Goal: Task Accomplishment & Management: Manage account settings

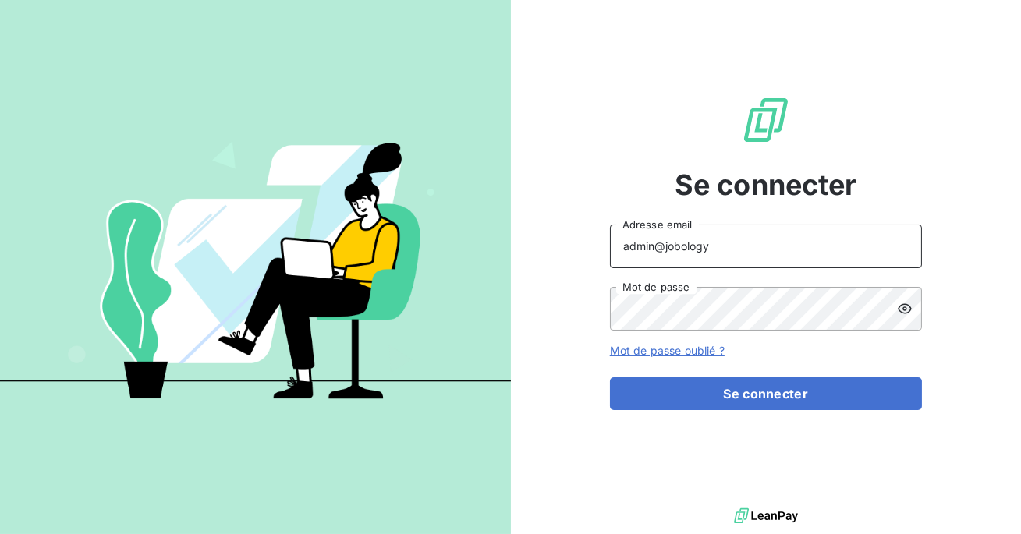
click at [790, 252] on input "admin@jobology" at bounding box center [766, 247] width 312 height 44
type input "admin@graiteccanada"
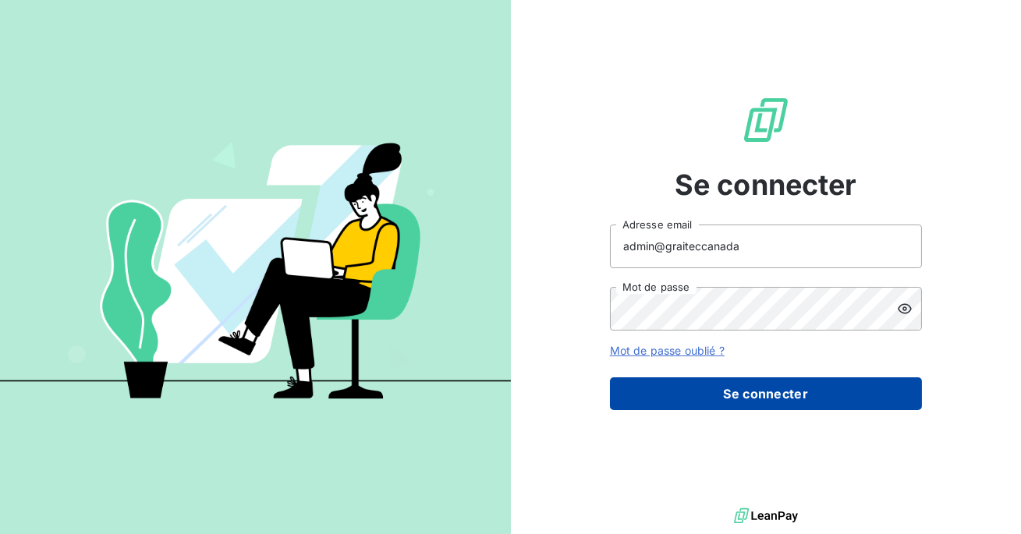
click at [752, 406] on button "Se connecter" at bounding box center [766, 393] width 312 height 33
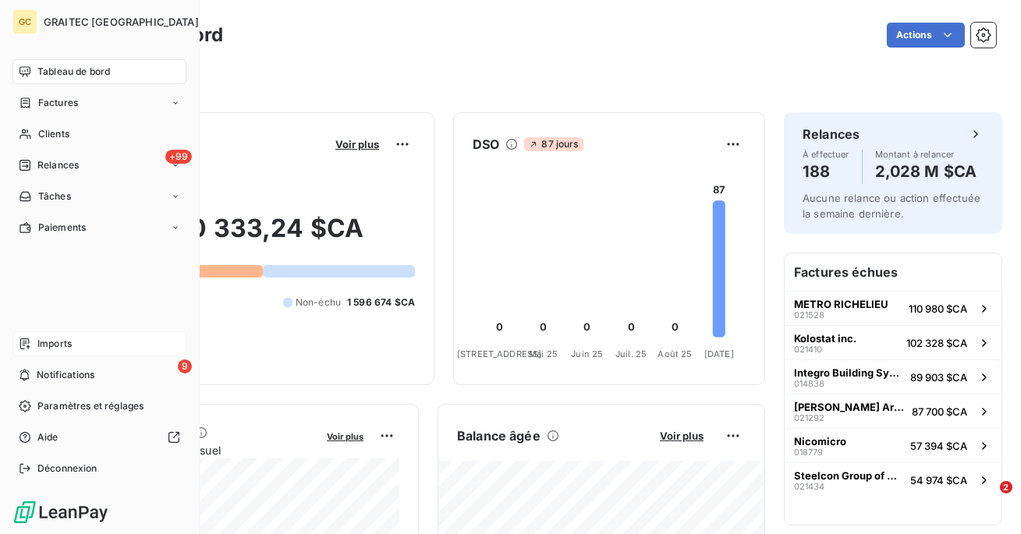
click at [56, 334] on div "Imports" at bounding box center [99, 343] width 174 height 25
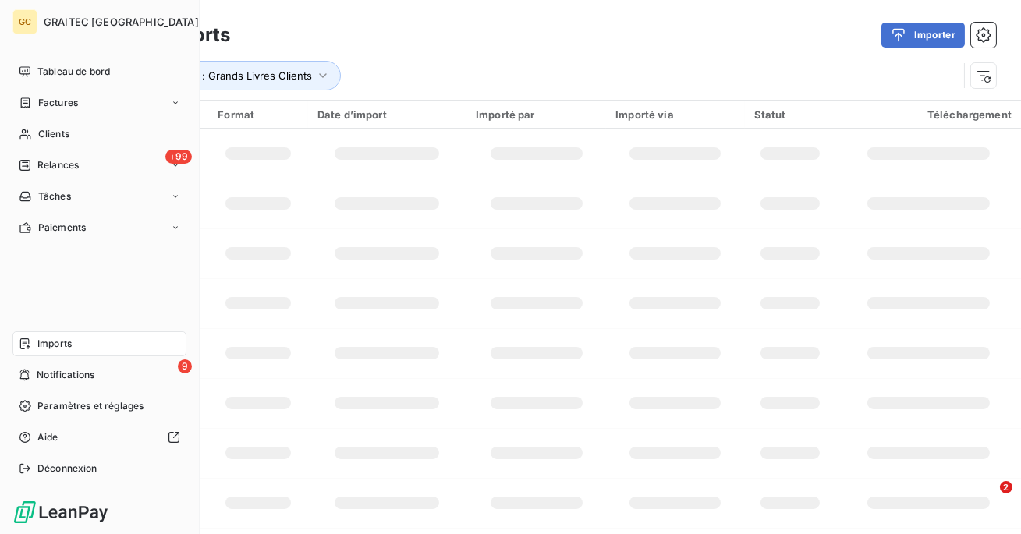
click at [55, 342] on span "Imports" at bounding box center [54, 344] width 34 height 14
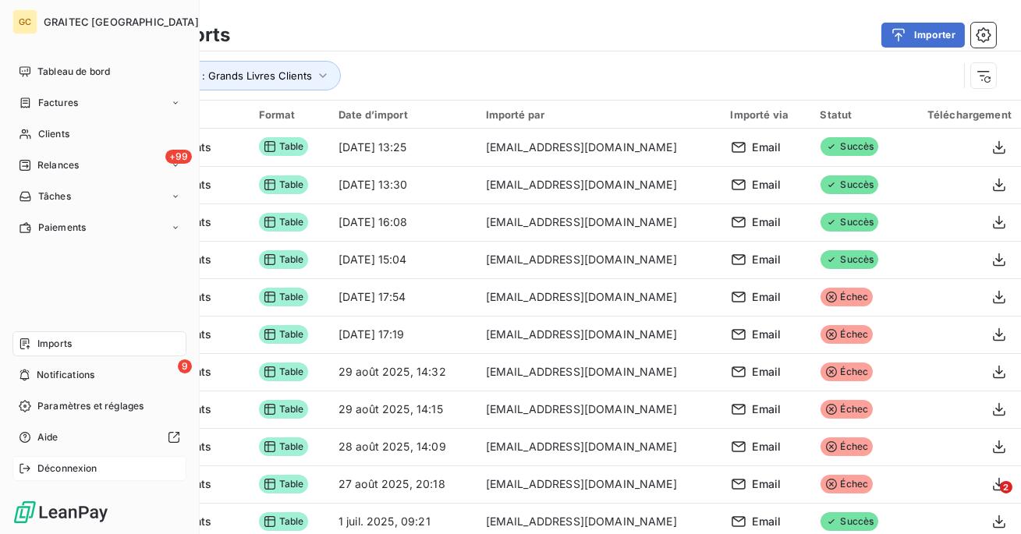
click at [24, 476] on div "Déconnexion" at bounding box center [99, 468] width 174 height 25
